Goal: Find specific page/section: Locate item on page

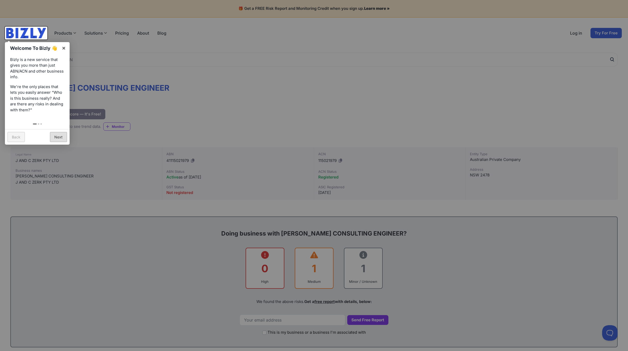
click at [58, 140] on link "Next" at bounding box center [58, 137] width 17 height 10
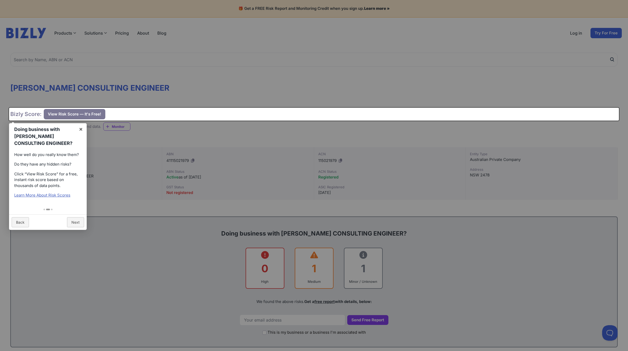
click at [184, 70] on div at bounding box center [314, 175] width 628 height 351
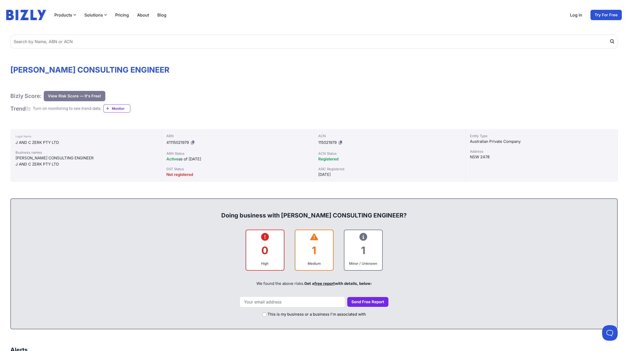
scroll to position [19, 0]
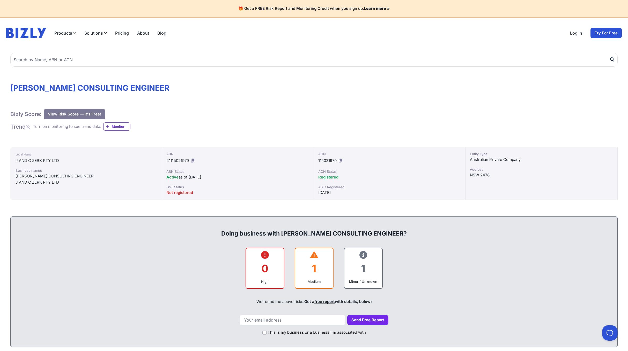
drag, startPoint x: 88, startPoint y: 176, endPoint x: 16, endPoint y: 177, distance: 72.4
click at [16, 177] on div "[PERSON_NAME] CONSULTING ENGINEER" at bounding box center [86, 176] width 141 height 6
copy div "[PERSON_NAME] CONSULTING ENGINEER"
